Goal: Task Accomplishment & Management: Complete application form

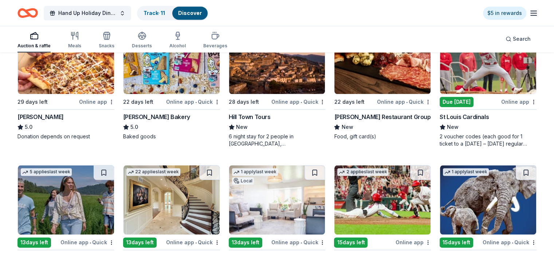
scroll to position [808, 0]
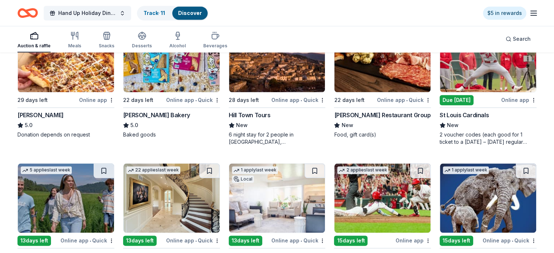
click at [69, 233] on img at bounding box center [66, 198] width 96 height 69
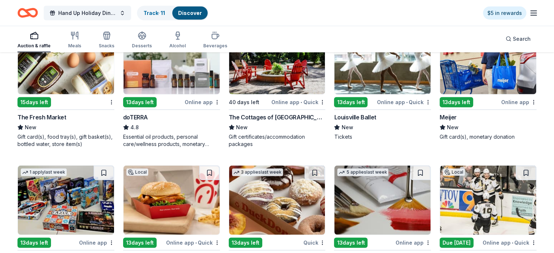
scroll to position [1915, 0]
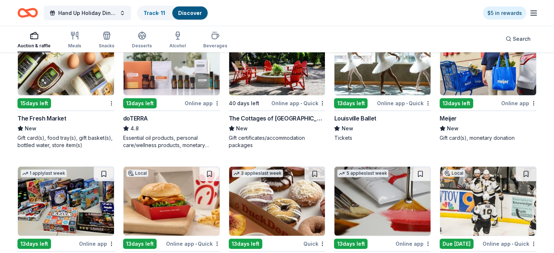
click at [42, 109] on div "15 days left" at bounding box center [34, 103] width 34 height 10
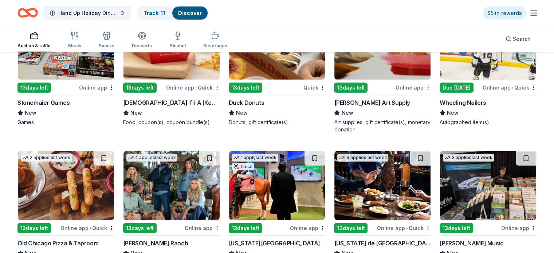
scroll to position [2083, 0]
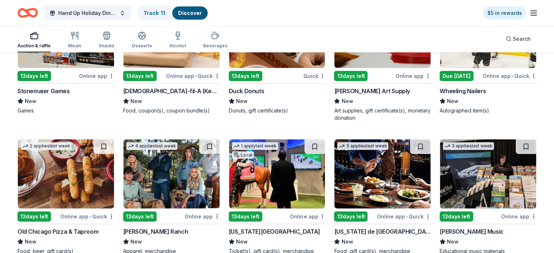
click at [254, 81] on div "13 days left" at bounding box center [246, 76] width 34 height 10
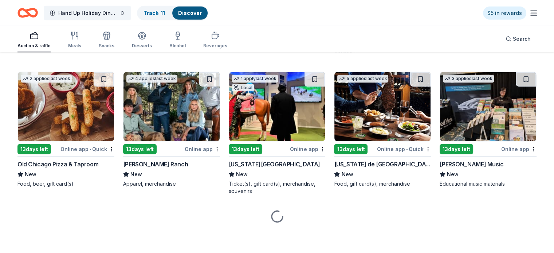
scroll to position [2161, 0]
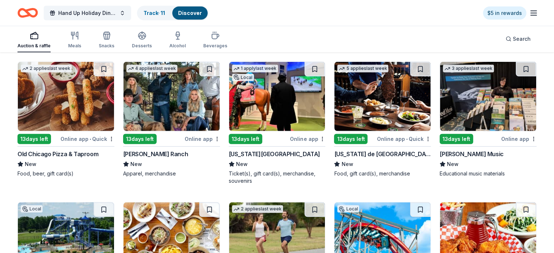
click at [248, 144] on div "13 days left" at bounding box center [246, 139] width 34 height 10
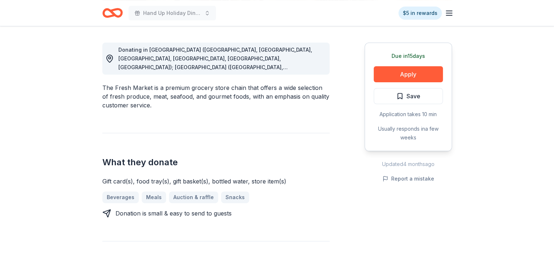
scroll to position [196, 0]
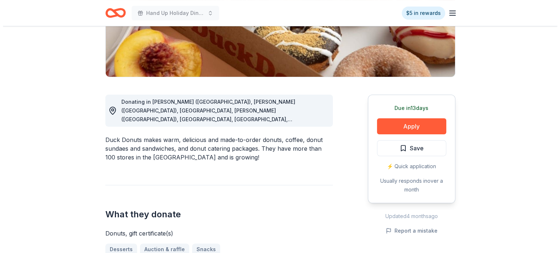
scroll to position [146, 0]
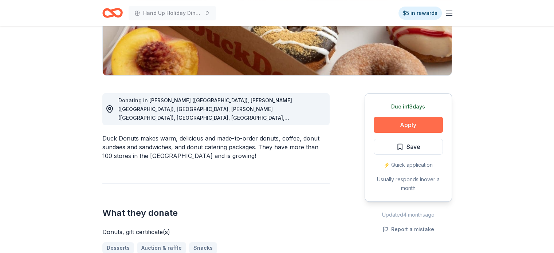
click at [414, 125] on button "Apply" at bounding box center [408, 125] width 69 height 16
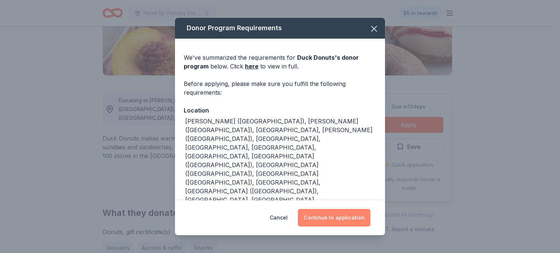
click at [329, 214] on button "Continue to application" at bounding box center [334, 217] width 73 height 17
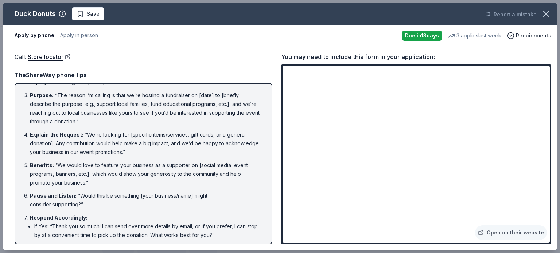
scroll to position [44, 0]
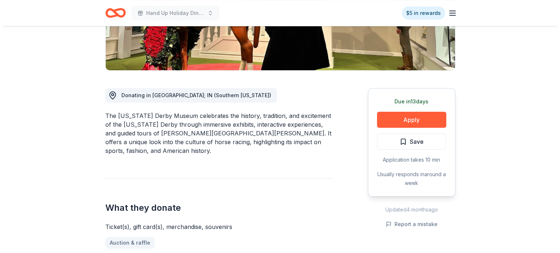
scroll to position [151, 0]
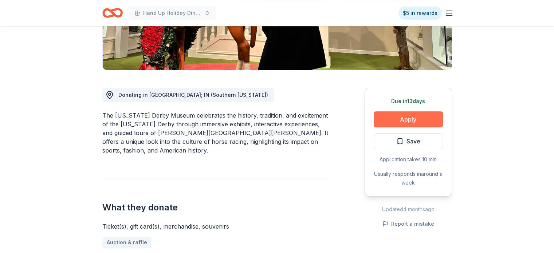
click at [411, 115] on button "Apply" at bounding box center [408, 120] width 69 height 16
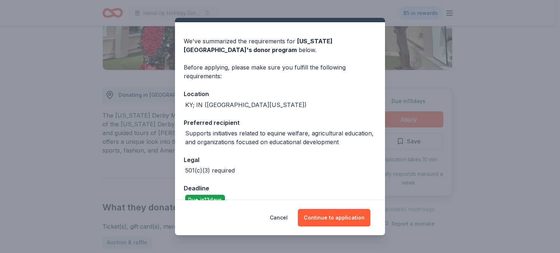
scroll to position [29, 0]
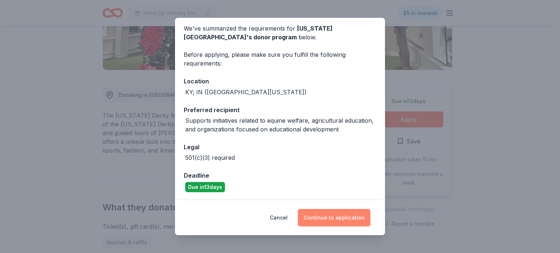
click at [342, 219] on button "Continue to application" at bounding box center [334, 217] width 73 height 17
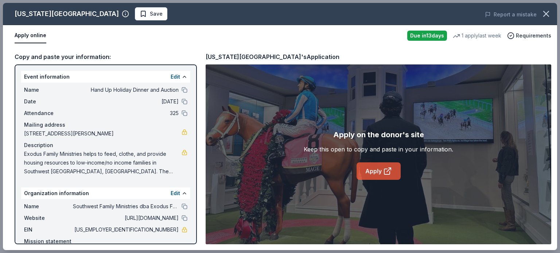
click at [375, 175] on link "Apply" at bounding box center [378, 171] width 44 height 17
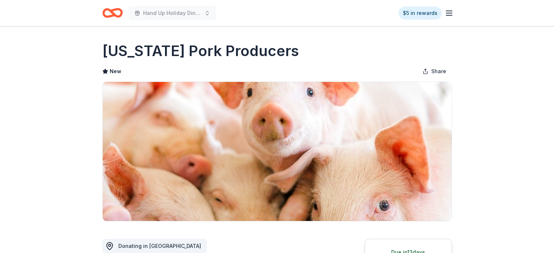
scroll to position [167, 0]
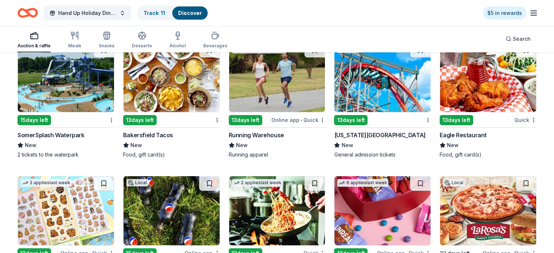
scroll to position [2320, 0]
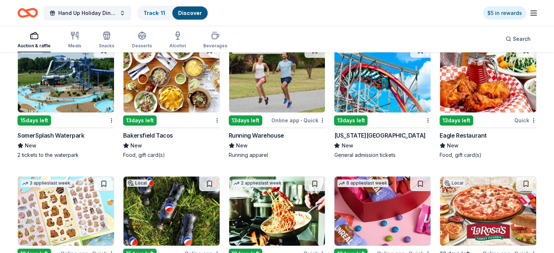
click at [463, 105] on img at bounding box center [488, 77] width 96 height 69
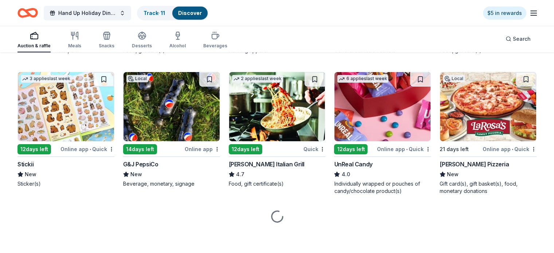
scroll to position [2437, 0]
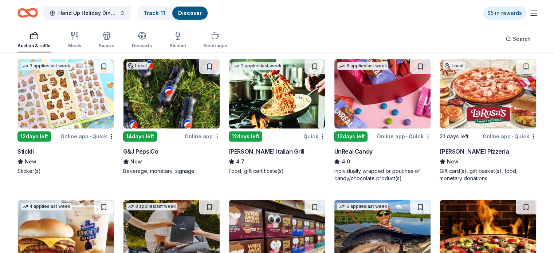
click at [171, 114] on img at bounding box center [172, 93] width 96 height 69
click at [286, 116] on img at bounding box center [277, 93] width 96 height 69
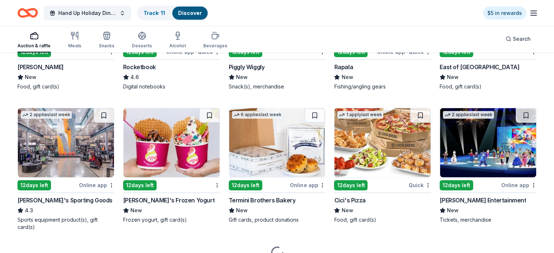
scroll to position [2704, 0]
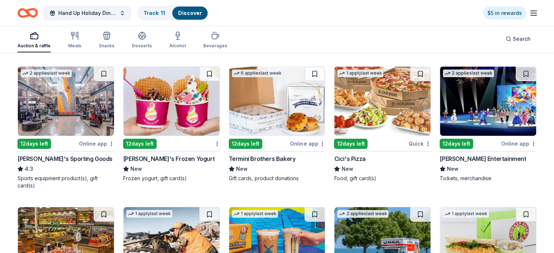
click at [376, 121] on img at bounding box center [383, 101] width 96 height 69
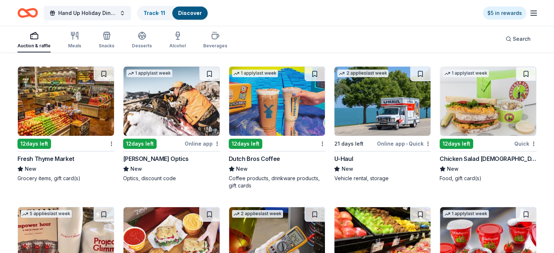
scroll to position [2844, 0]
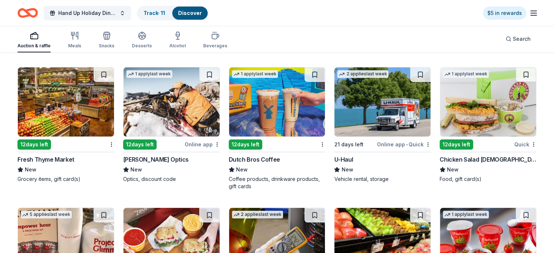
click at [370, 122] on img at bounding box center [383, 101] width 96 height 69
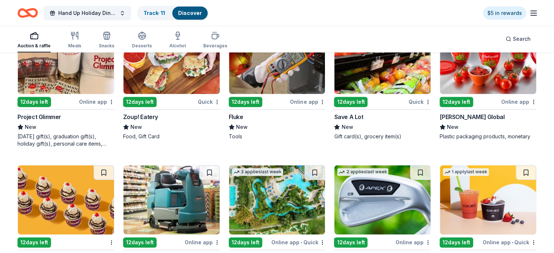
scroll to position [3027, 0]
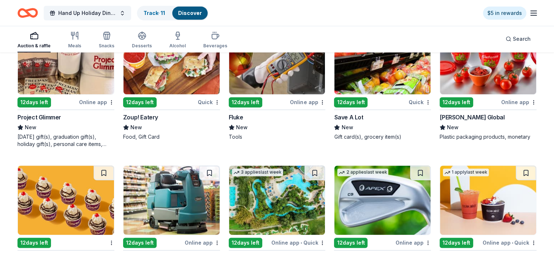
click at [369, 81] on img at bounding box center [383, 59] width 96 height 69
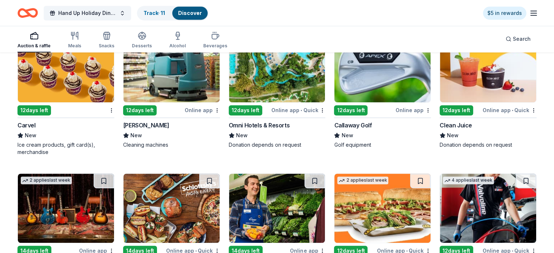
scroll to position [3162, 0]
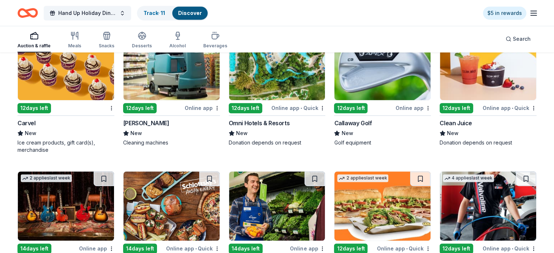
click at [89, 87] on img at bounding box center [66, 65] width 96 height 69
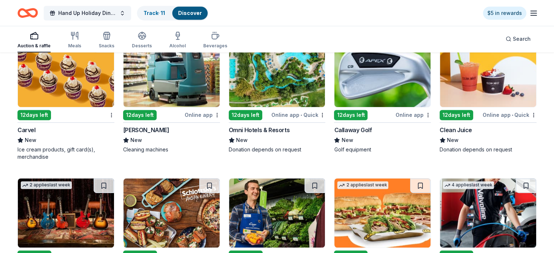
scroll to position [3156, 0]
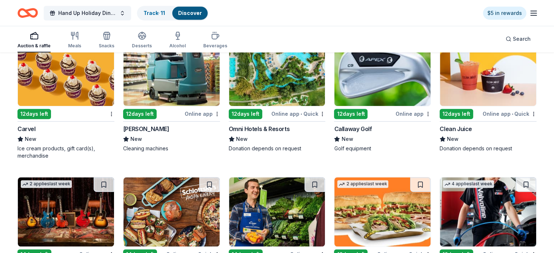
click at [282, 133] on div "Omni Hotels & Resorts" at bounding box center [259, 129] width 61 height 9
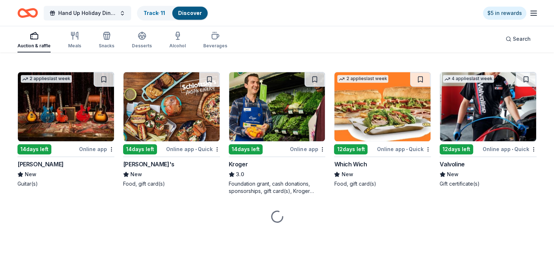
scroll to position [3274, 0]
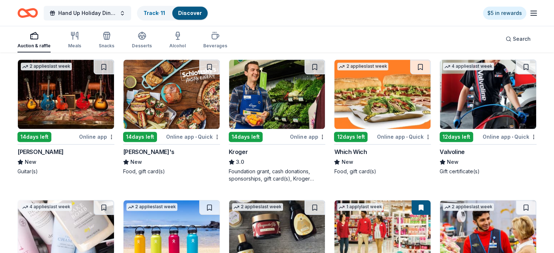
click at [162, 121] on img at bounding box center [172, 94] width 96 height 69
click at [389, 127] on img at bounding box center [383, 94] width 96 height 69
click at [479, 129] on img at bounding box center [488, 94] width 96 height 69
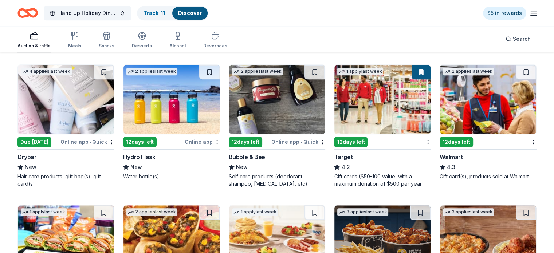
scroll to position [3412, 0]
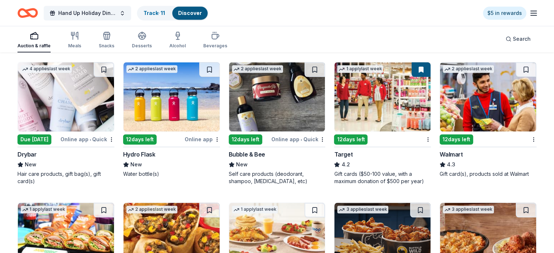
click at [80, 118] on img at bounding box center [66, 96] width 96 height 69
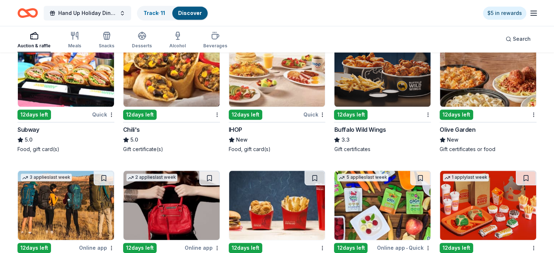
scroll to position [3577, 0]
click at [464, 89] on img at bounding box center [488, 72] width 96 height 69
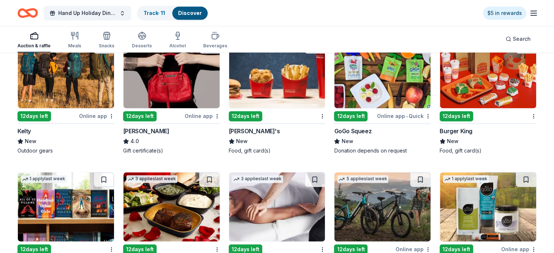
scroll to position [3708, 0]
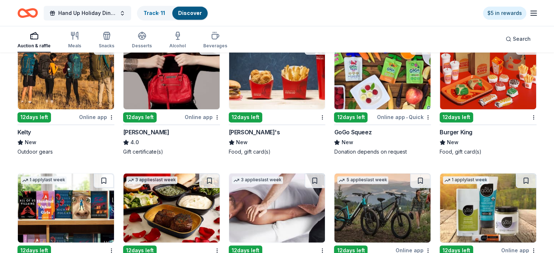
click at [445, 122] on div "12 days left" at bounding box center [457, 117] width 34 height 10
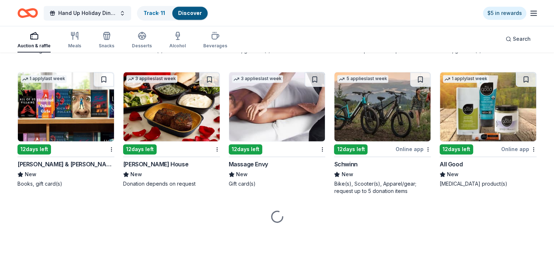
scroll to position [3821, 0]
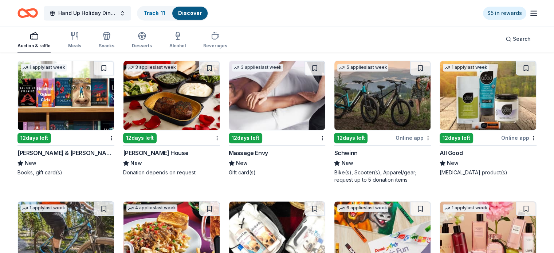
click at [68, 122] on img at bounding box center [66, 95] width 96 height 69
click at [165, 129] on img at bounding box center [172, 95] width 96 height 69
click at [281, 125] on img at bounding box center [277, 95] width 96 height 69
click at [358, 130] on img at bounding box center [383, 95] width 96 height 69
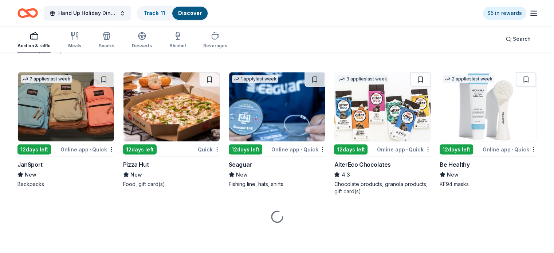
scroll to position [4093, 0]
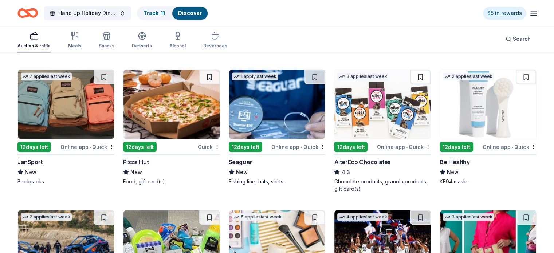
click at [91, 112] on img at bounding box center [66, 104] width 96 height 69
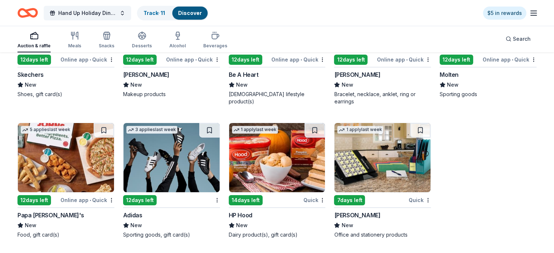
scroll to position [5303, 0]
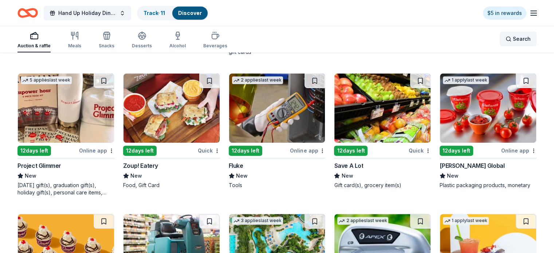
click at [513, 40] on span "Search" at bounding box center [522, 39] width 18 height 9
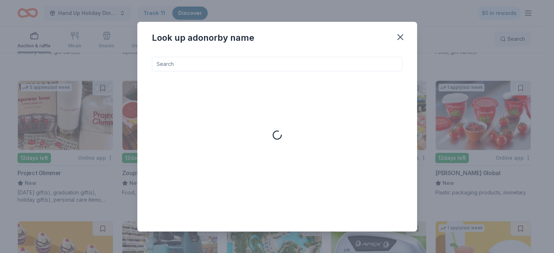
scroll to position [2971, 0]
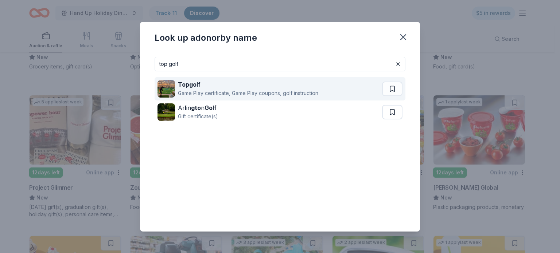
type input "top golf"
click at [255, 94] on div "Game Play certificate, Game Play coupons, golf instruction" at bounding box center [248, 93] width 140 height 9
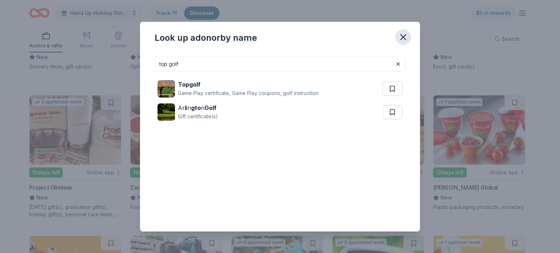
click at [405, 38] on icon "button" at bounding box center [403, 37] width 5 height 5
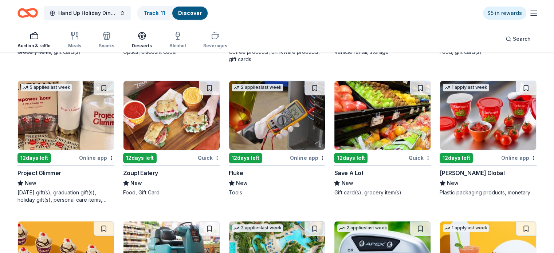
click at [147, 34] on icon "button" at bounding box center [142, 35] width 9 height 9
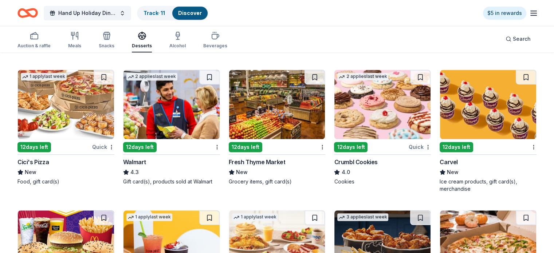
scroll to position [481, 0]
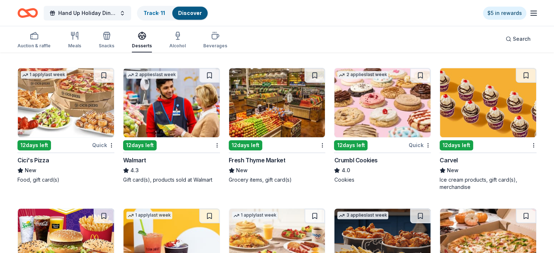
click at [355, 118] on img at bounding box center [383, 102] width 96 height 69
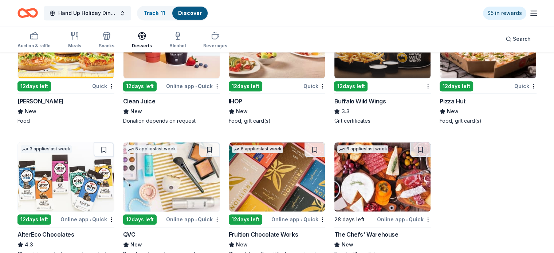
scroll to position [714, 0]
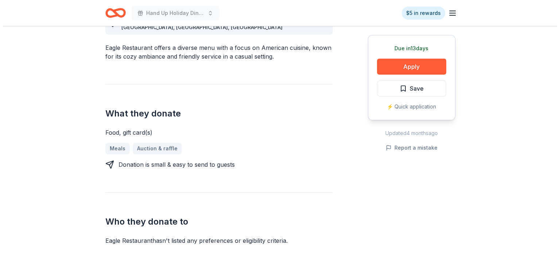
scroll to position [229, 0]
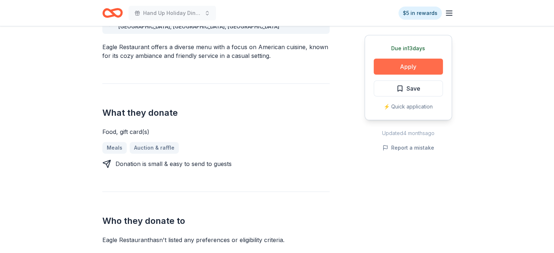
click at [417, 70] on button "Apply" at bounding box center [408, 67] width 69 height 16
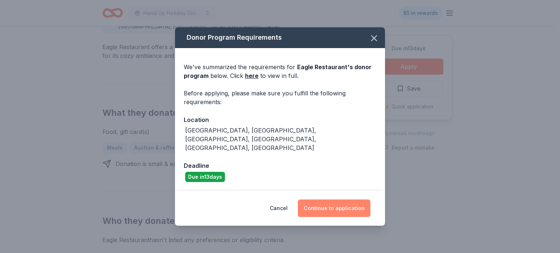
click at [329, 200] on button "Continue to application" at bounding box center [334, 208] width 73 height 17
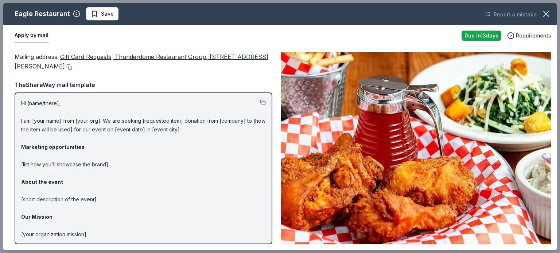
click at [46, 12] on div "Eagle Restaurant" at bounding box center [42, 14] width 55 height 12
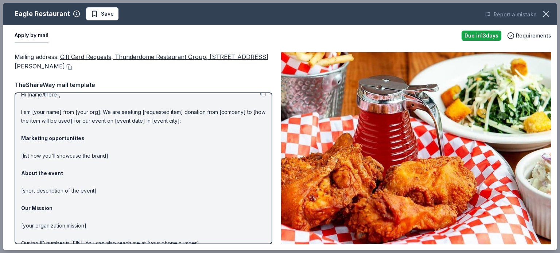
scroll to position [0, 0]
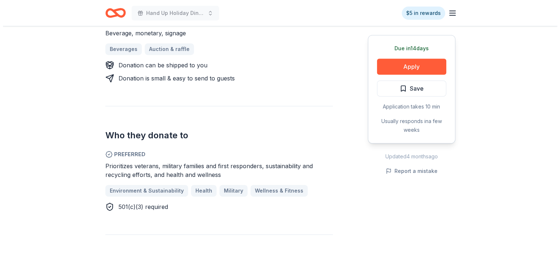
scroll to position [324, 0]
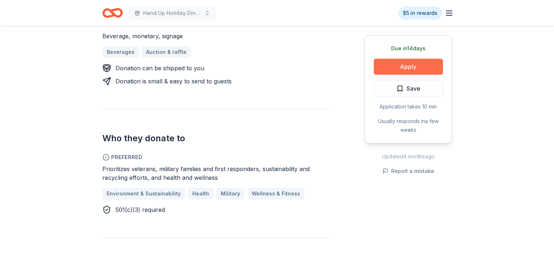
click at [402, 63] on button "Apply" at bounding box center [408, 67] width 69 height 16
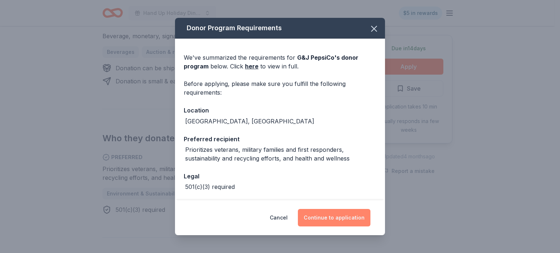
click at [328, 216] on button "Continue to application" at bounding box center [334, 217] width 73 height 17
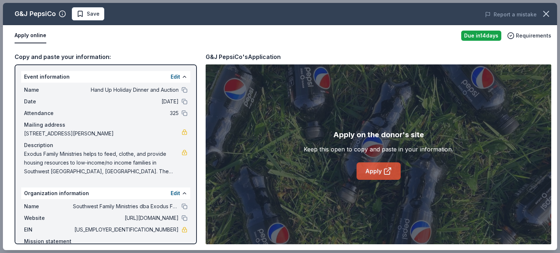
click at [372, 168] on link "Apply" at bounding box center [378, 171] width 44 height 17
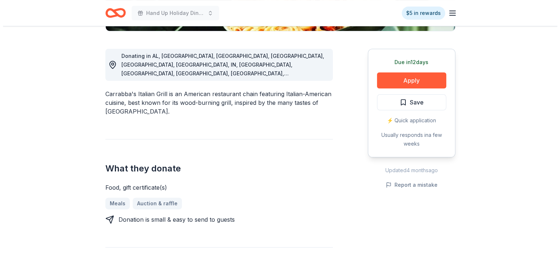
scroll to position [191, 0]
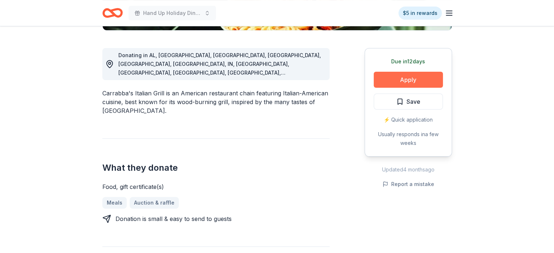
click at [408, 79] on button "Apply" at bounding box center [408, 80] width 69 height 16
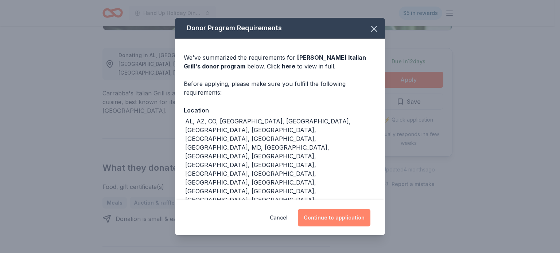
click at [344, 209] on button "Continue to application" at bounding box center [334, 217] width 73 height 17
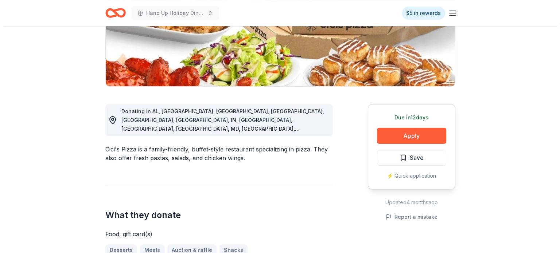
scroll to position [165, 0]
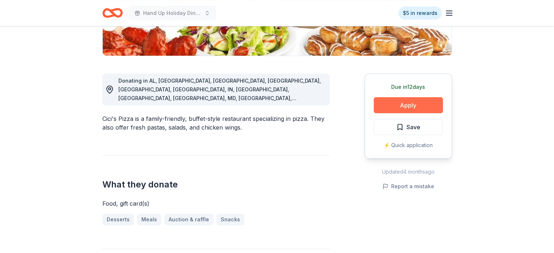
click at [418, 101] on button "Apply" at bounding box center [408, 105] width 69 height 16
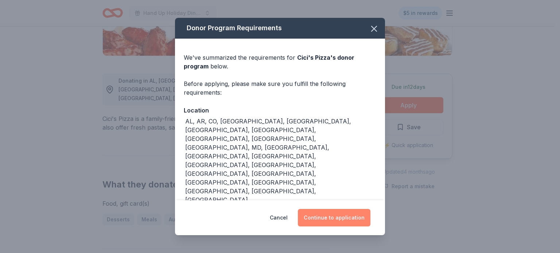
click at [337, 213] on button "Continue to application" at bounding box center [334, 217] width 73 height 17
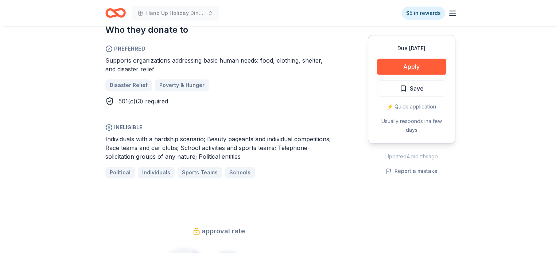
scroll to position [420, 0]
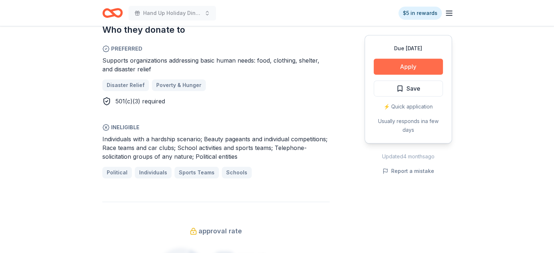
click at [405, 66] on button "Apply" at bounding box center [408, 67] width 69 height 16
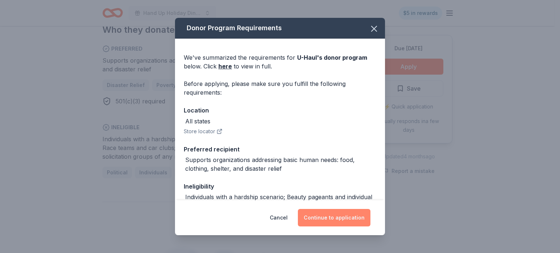
click at [333, 220] on button "Continue to application" at bounding box center [334, 217] width 73 height 17
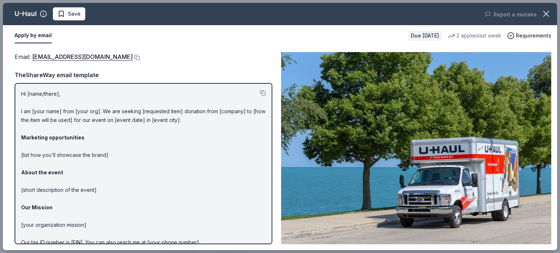
drag, startPoint x: 22, startPoint y: 93, endPoint x: 75, endPoint y: 155, distance: 81.4
click at [75, 155] on p "Hi [name/there], I am [your name] from [your org]. We are seeking [requested it…" at bounding box center [143, 182] width 245 height 184
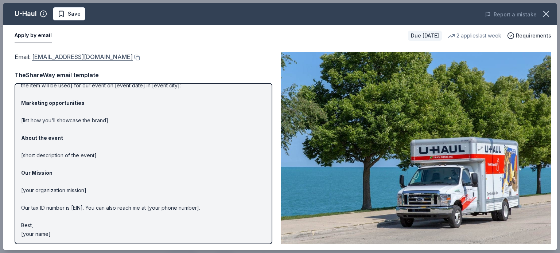
click at [71, 56] on link "[EMAIL_ADDRESS][DOMAIN_NAME]" at bounding box center [82, 56] width 101 height 9
click at [133, 58] on button at bounding box center [136, 58] width 7 height 6
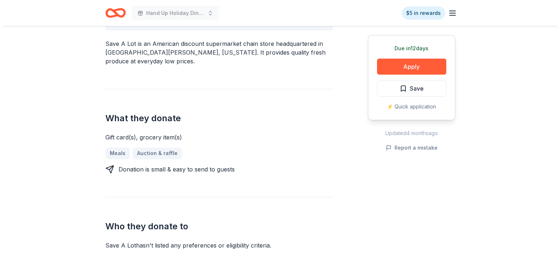
scroll to position [239, 0]
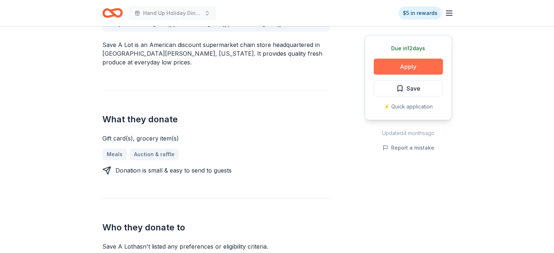
click at [397, 66] on button "Apply" at bounding box center [408, 67] width 69 height 16
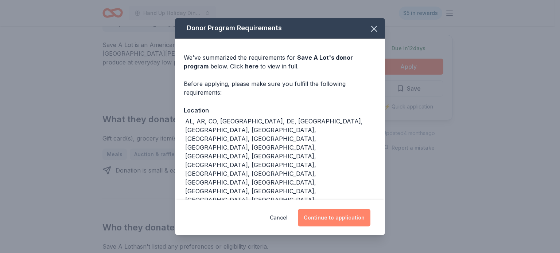
click at [325, 211] on button "Continue to application" at bounding box center [334, 217] width 73 height 17
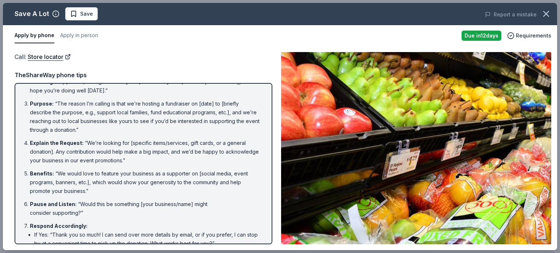
scroll to position [0, 0]
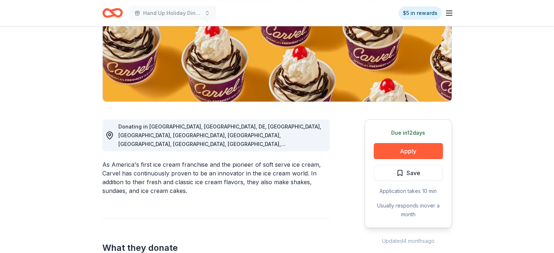
scroll to position [120, 0]
click at [356, 132] on div "Donating in [GEOGRAPHIC_DATA], [GEOGRAPHIC_DATA], DE, [GEOGRAPHIC_DATA], [GEOGR…" at bounding box center [277, 241] width 350 height 278
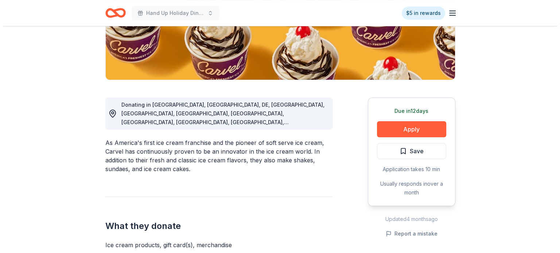
scroll to position [143, 0]
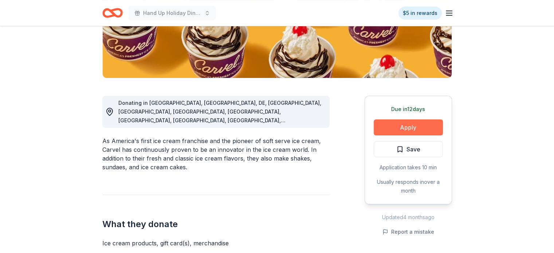
click at [416, 126] on button "Apply" at bounding box center [408, 128] width 69 height 16
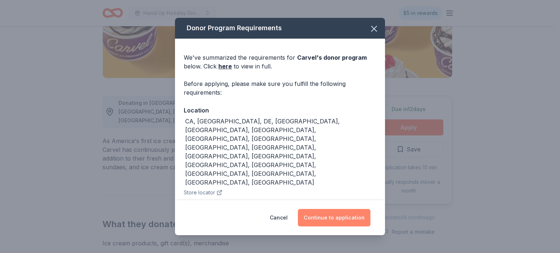
click at [331, 209] on button "Continue to application" at bounding box center [334, 217] width 73 height 17
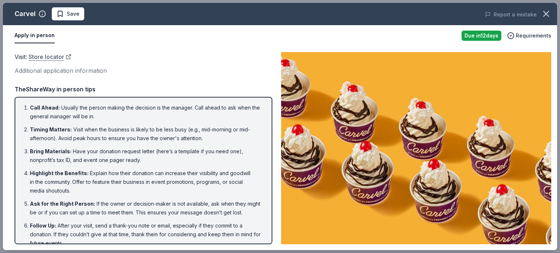
click at [55, 56] on link "Store locator" at bounding box center [49, 56] width 43 height 9
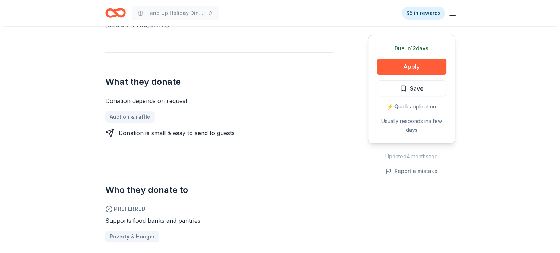
scroll to position [277, 0]
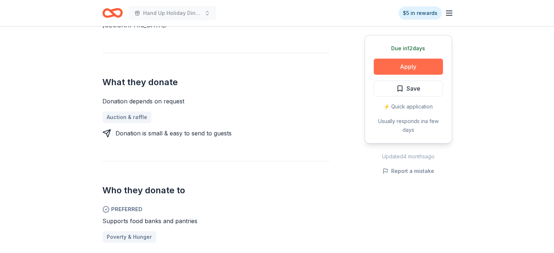
click at [407, 64] on button "Apply" at bounding box center [408, 67] width 69 height 16
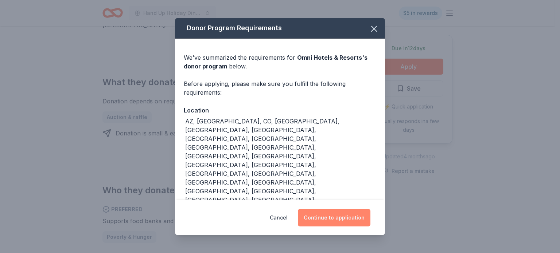
click at [335, 217] on button "Continue to application" at bounding box center [334, 217] width 73 height 17
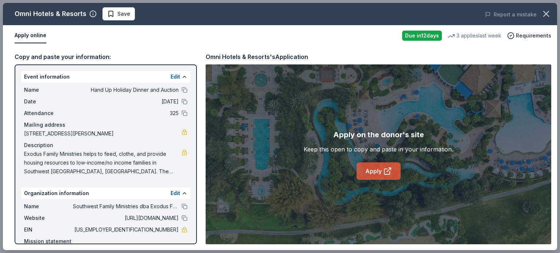
click at [372, 171] on link "Apply" at bounding box center [378, 171] width 44 height 17
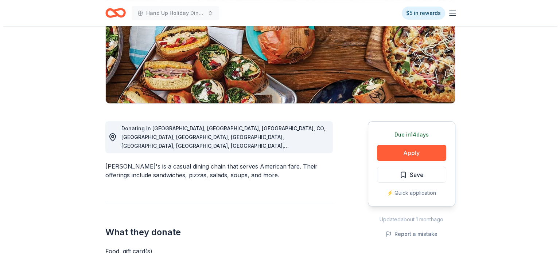
scroll to position [121, 0]
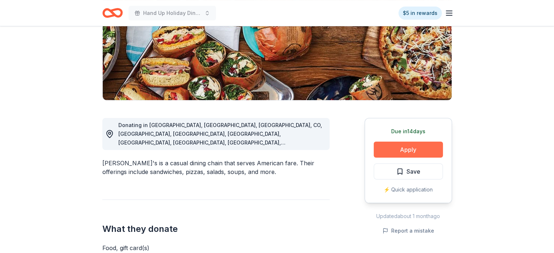
click at [426, 155] on button "Apply" at bounding box center [408, 150] width 69 height 16
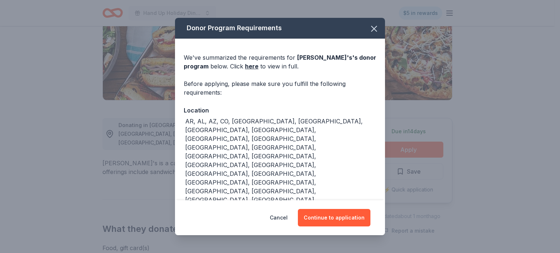
scroll to position [11, 0]
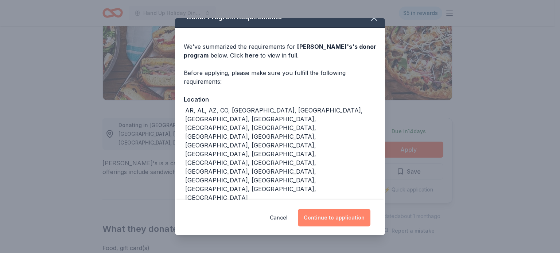
click at [333, 218] on button "Continue to application" at bounding box center [334, 217] width 73 height 17
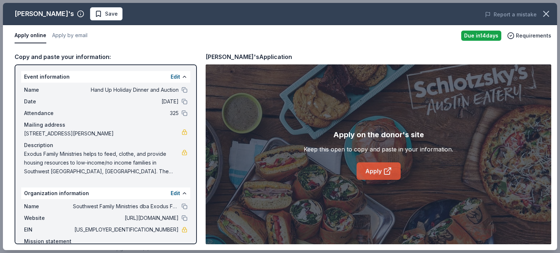
click at [379, 175] on link "Apply" at bounding box center [378, 171] width 44 height 17
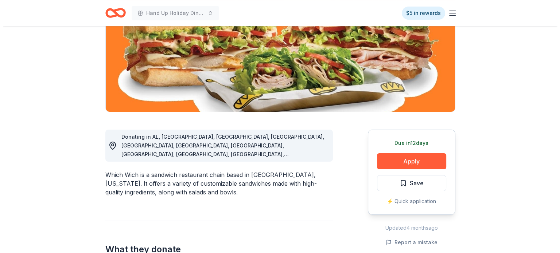
scroll to position [147, 0]
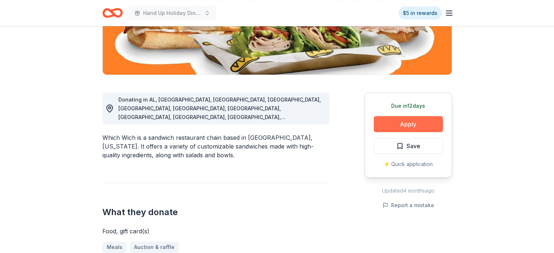
click at [410, 124] on button "Apply" at bounding box center [408, 124] width 69 height 16
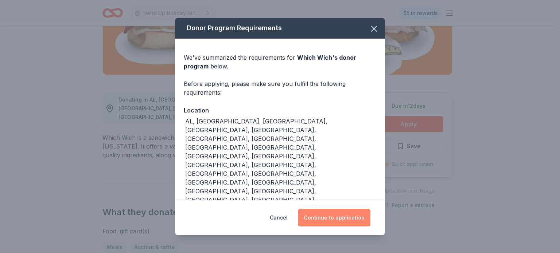
click at [335, 210] on button "Continue to application" at bounding box center [334, 217] width 73 height 17
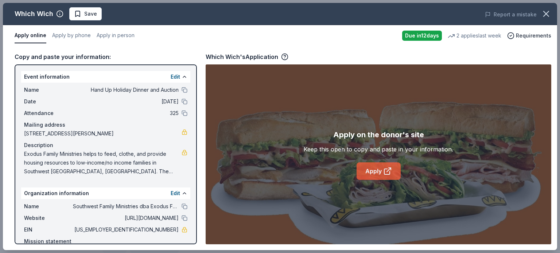
click at [376, 170] on link "Apply" at bounding box center [378, 171] width 44 height 17
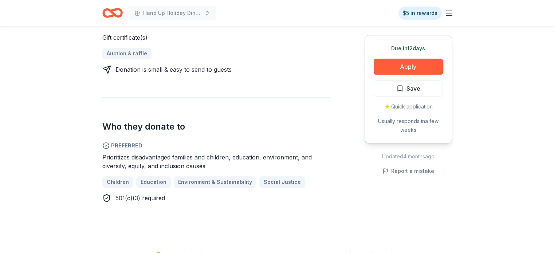
scroll to position [314, 0]
click at [422, 67] on button "Apply" at bounding box center [408, 67] width 69 height 16
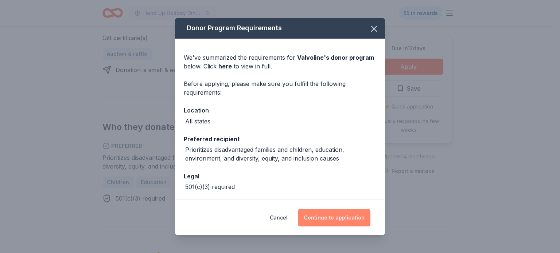
click at [331, 213] on button "Continue to application" at bounding box center [334, 217] width 73 height 17
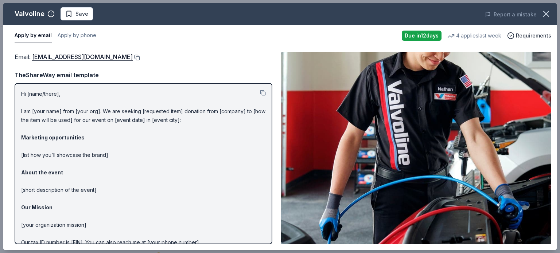
click at [133, 55] on button at bounding box center [136, 58] width 7 height 6
click at [550, 12] on icon "button" at bounding box center [546, 14] width 10 height 10
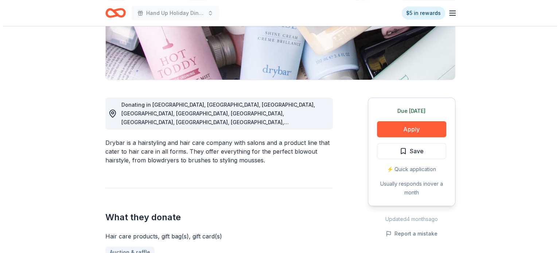
scroll to position [141, 0]
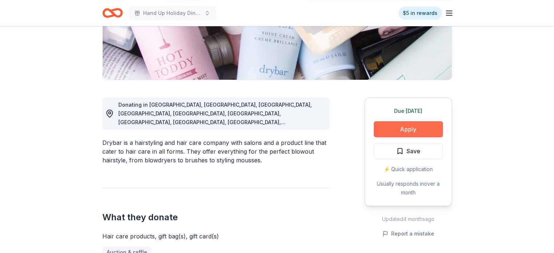
click at [419, 132] on button "Apply" at bounding box center [408, 129] width 69 height 16
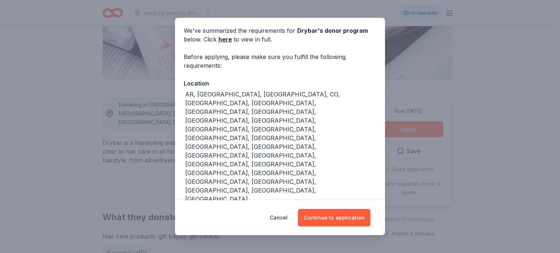
scroll to position [38, 0]
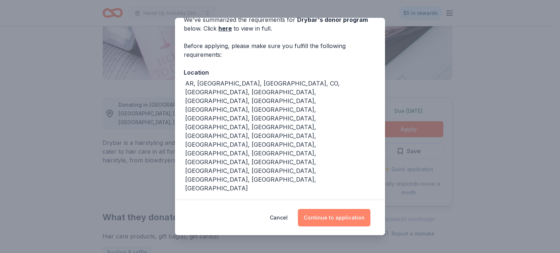
click at [332, 216] on button "Continue to application" at bounding box center [334, 217] width 73 height 17
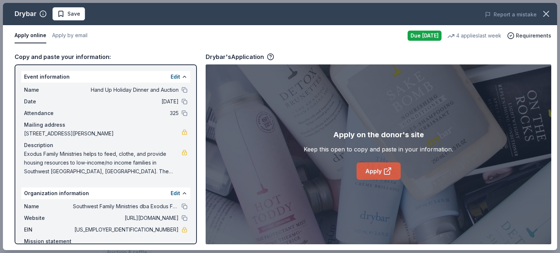
click at [372, 172] on link "Apply" at bounding box center [378, 171] width 44 height 17
click at [526, 12] on button "Report a mistake" at bounding box center [511, 14] width 52 height 9
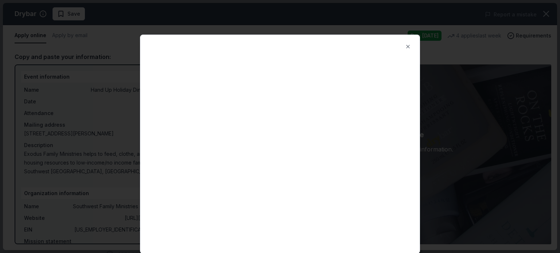
click at [501, 110] on div at bounding box center [280, 126] width 560 height 253
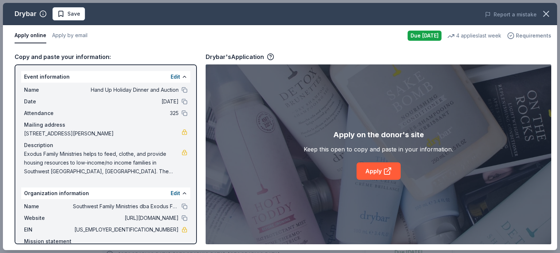
click at [531, 37] on span "Requirements" at bounding box center [533, 35] width 35 height 9
click at [523, 16] on button "Report a mistake" at bounding box center [511, 14] width 52 height 9
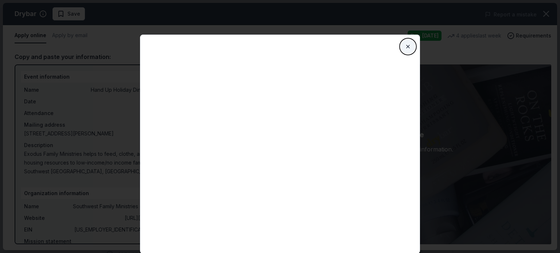
click at [410, 45] on button "Close" at bounding box center [408, 46] width 15 height 15
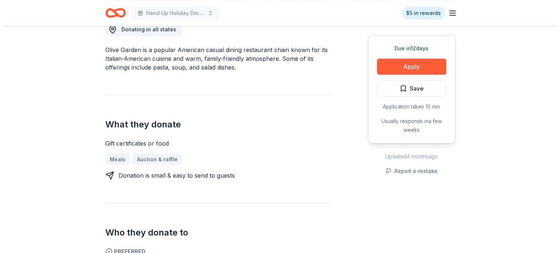
scroll to position [217, 0]
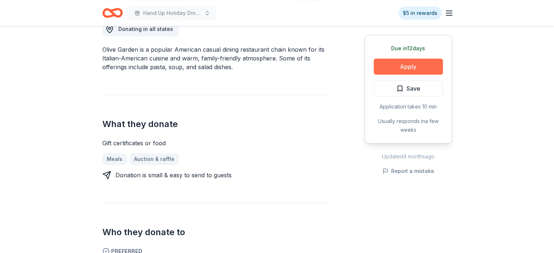
click at [410, 71] on button "Apply" at bounding box center [408, 67] width 69 height 16
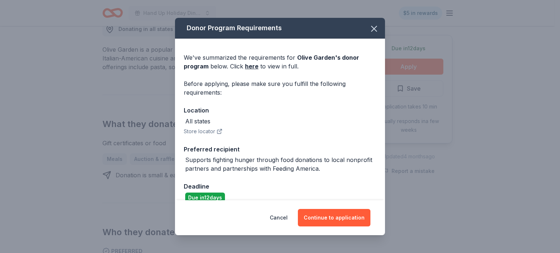
scroll to position [11, 0]
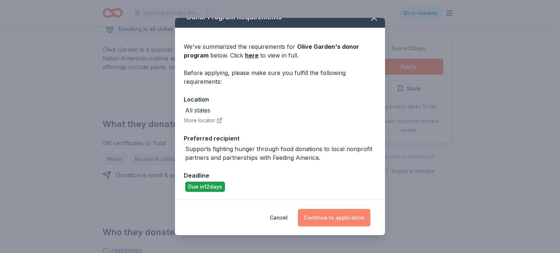
click at [331, 216] on button "Continue to application" at bounding box center [334, 217] width 73 height 17
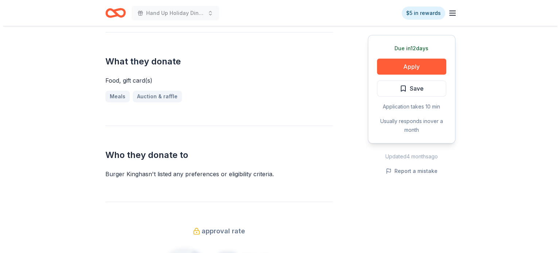
scroll to position [270, 0]
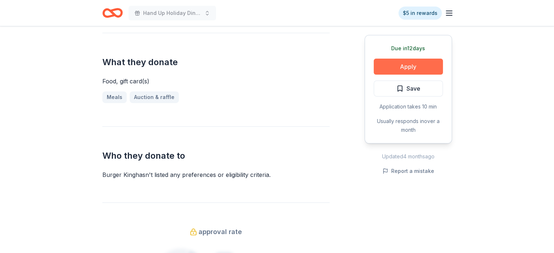
click at [415, 67] on button "Apply" at bounding box center [408, 67] width 69 height 16
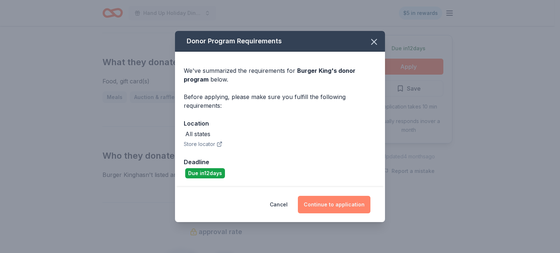
click at [333, 200] on button "Continue to application" at bounding box center [334, 204] width 73 height 17
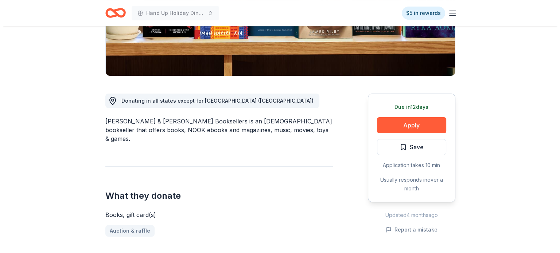
scroll to position [146, 0]
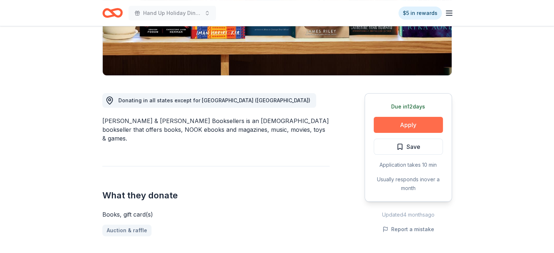
click at [415, 126] on button "Apply" at bounding box center [408, 125] width 69 height 16
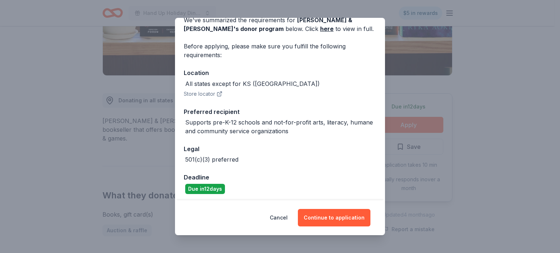
scroll to position [39, 0]
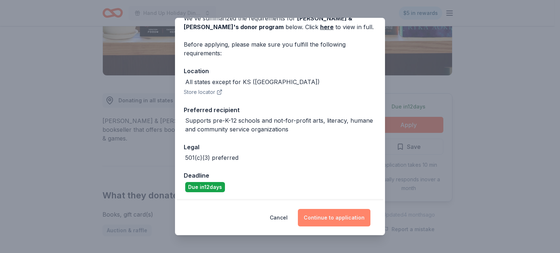
click at [334, 219] on button "Continue to application" at bounding box center [334, 217] width 73 height 17
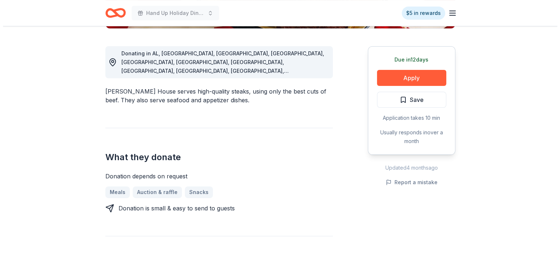
scroll to position [195, 0]
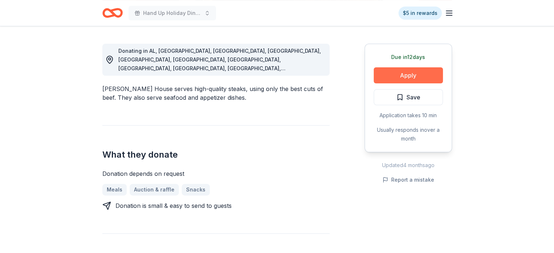
click at [431, 77] on button "Apply" at bounding box center [408, 75] width 69 height 16
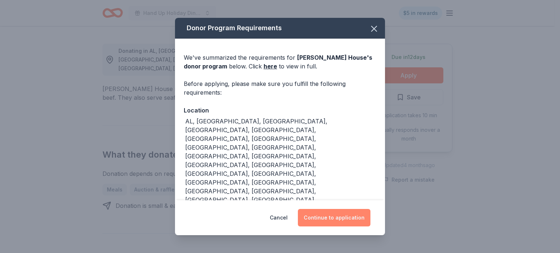
click at [358, 210] on button "Continue to application" at bounding box center [334, 217] width 73 height 17
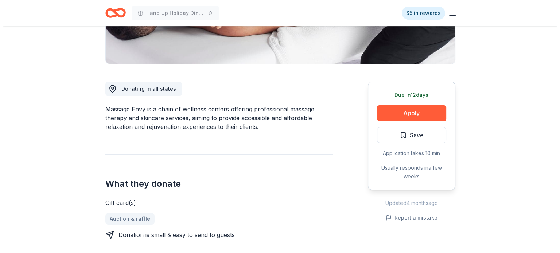
scroll to position [159, 0]
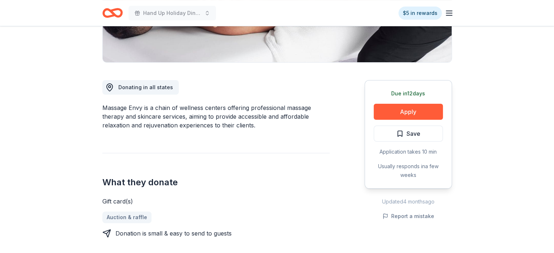
click at [418, 120] on div "Due in 12 days Apply Save Application takes 10 min Usually responds in a few we…" at bounding box center [408, 134] width 87 height 109
click at [413, 111] on button "Apply" at bounding box center [408, 112] width 69 height 16
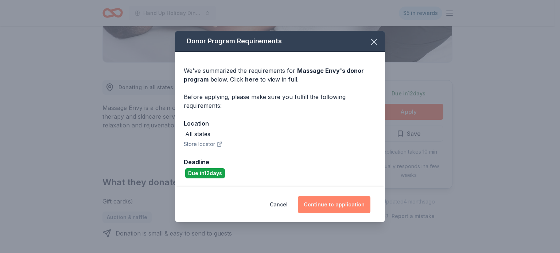
click at [337, 199] on button "Continue to application" at bounding box center [334, 204] width 73 height 17
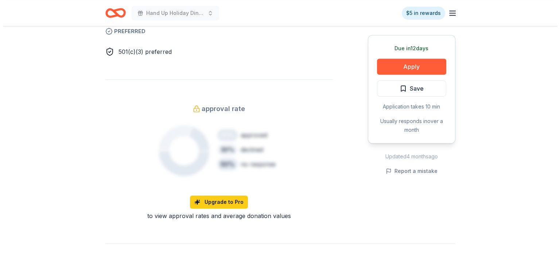
scroll to position [447, 0]
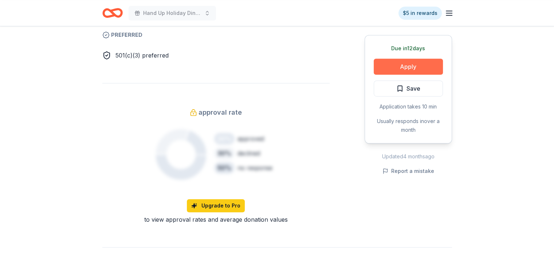
click at [432, 61] on button "Apply" at bounding box center [408, 67] width 69 height 16
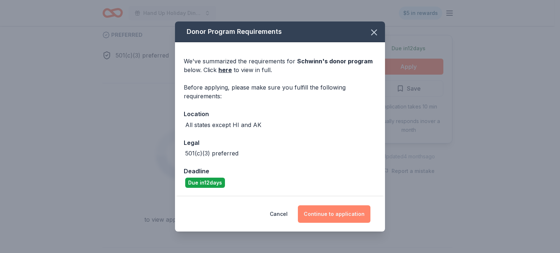
click at [332, 220] on button "Continue to application" at bounding box center [334, 214] width 73 height 17
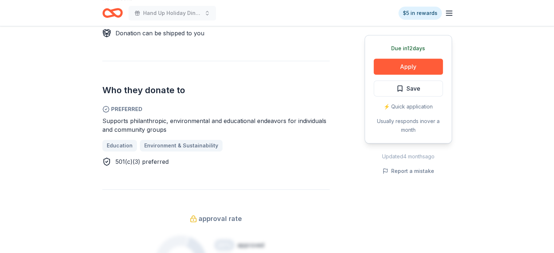
scroll to position [349, 0]
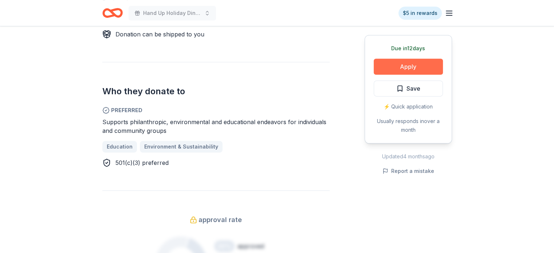
click at [399, 63] on button "Apply" at bounding box center [408, 67] width 69 height 16
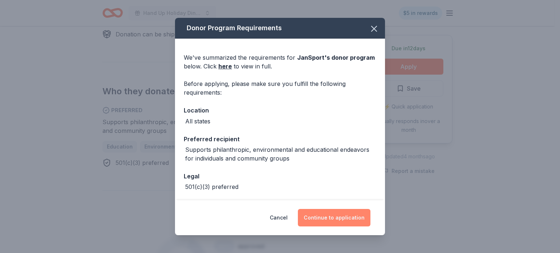
click at [329, 222] on button "Continue to application" at bounding box center [334, 217] width 73 height 17
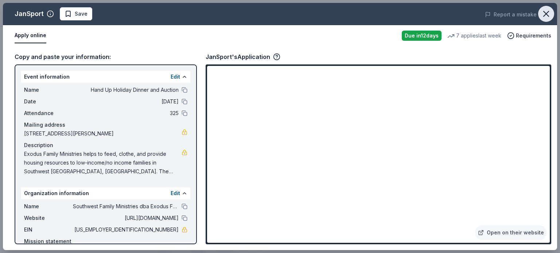
click at [547, 11] on icon "button" at bounding box center [546, 14] width 10 height 10
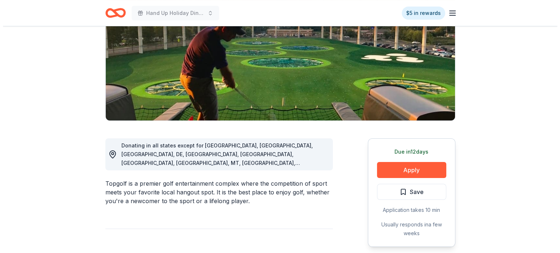
scroll to position [101, 0]
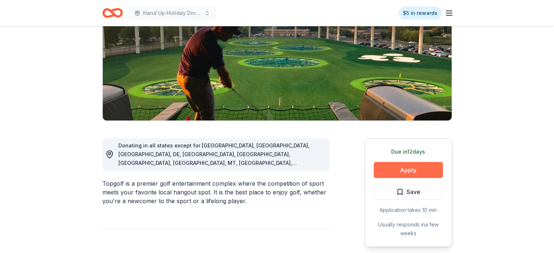
click at [407, 168] on button "Apply" at bounding box center [408, 170] width 69 height 16
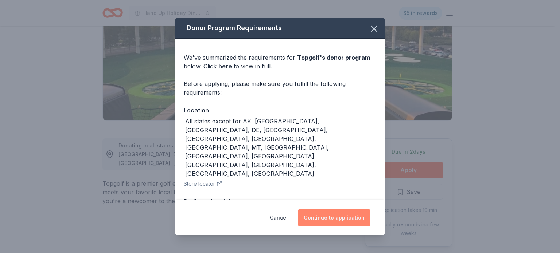
click at [336, 218] on button "Continue to application" at bounding box center [334, 217] width 73 height 17
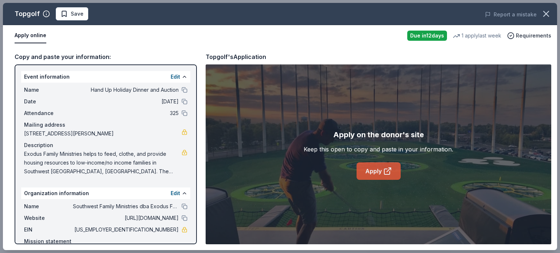
click at [381, 168] on link "Apply" at bounding box center [378, 171] width 44 height 17
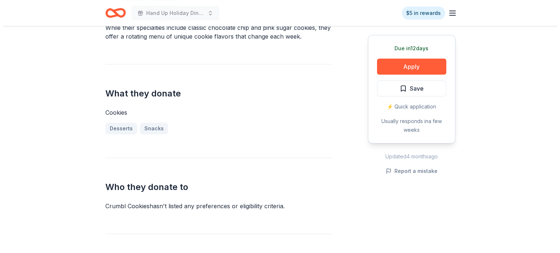
scroll to position [248, 0]
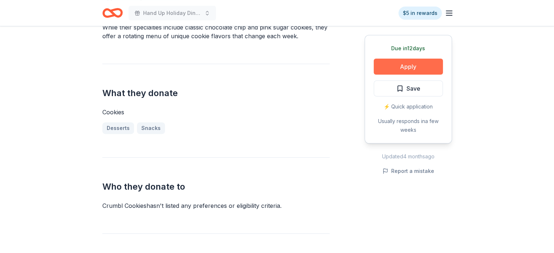
click at [393, 66] on button "Apply" at bounding box center [408, 67] width 69 height 16
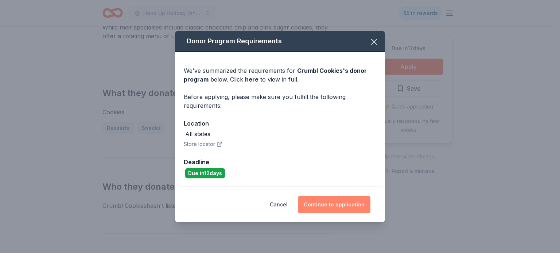
click at [338, 204] on button "Continue to application" at bounding box center [334, 204] width 73 height 17
